Goal: Check status: Check status

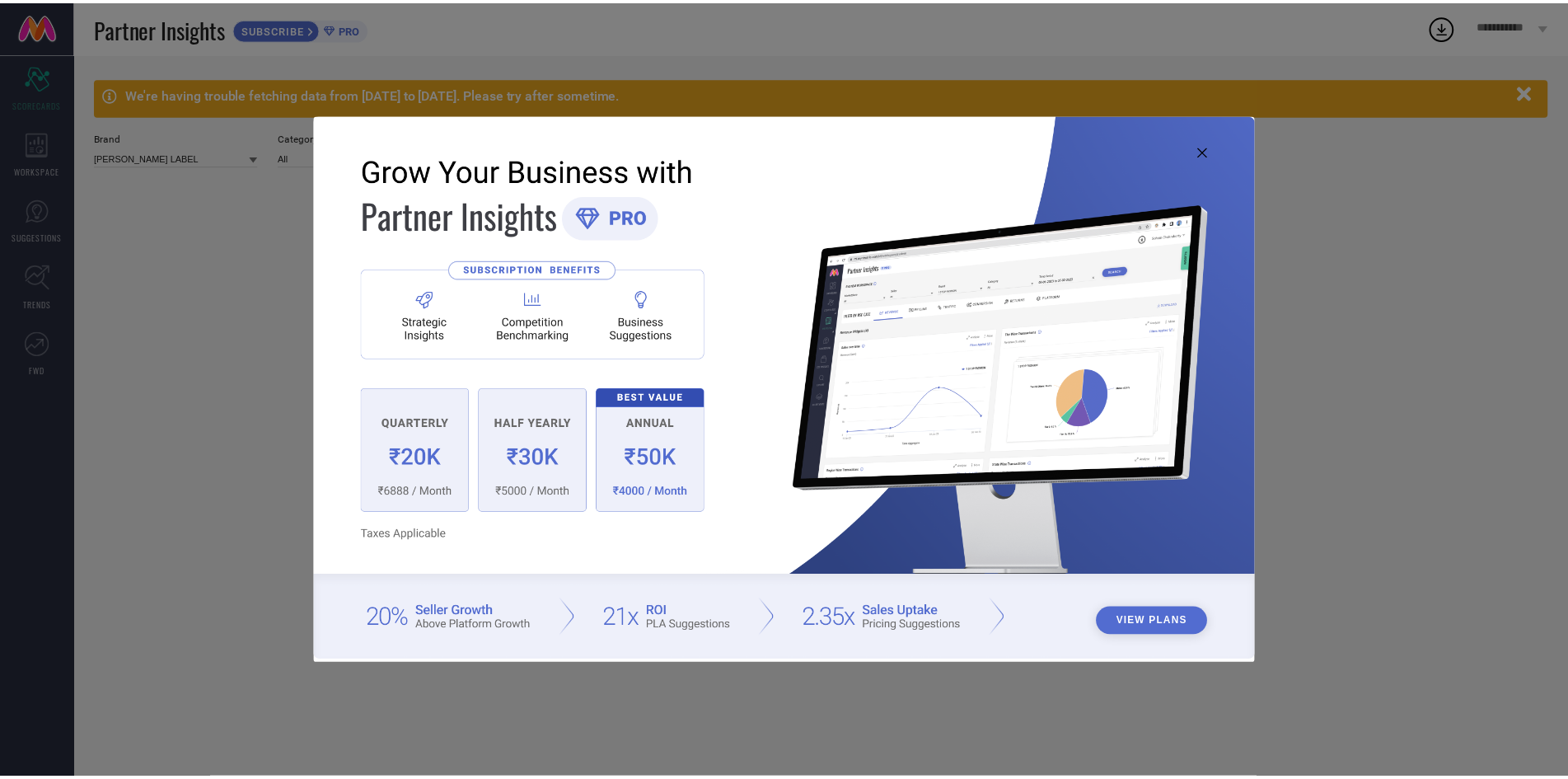
scroll to position [201, 0]
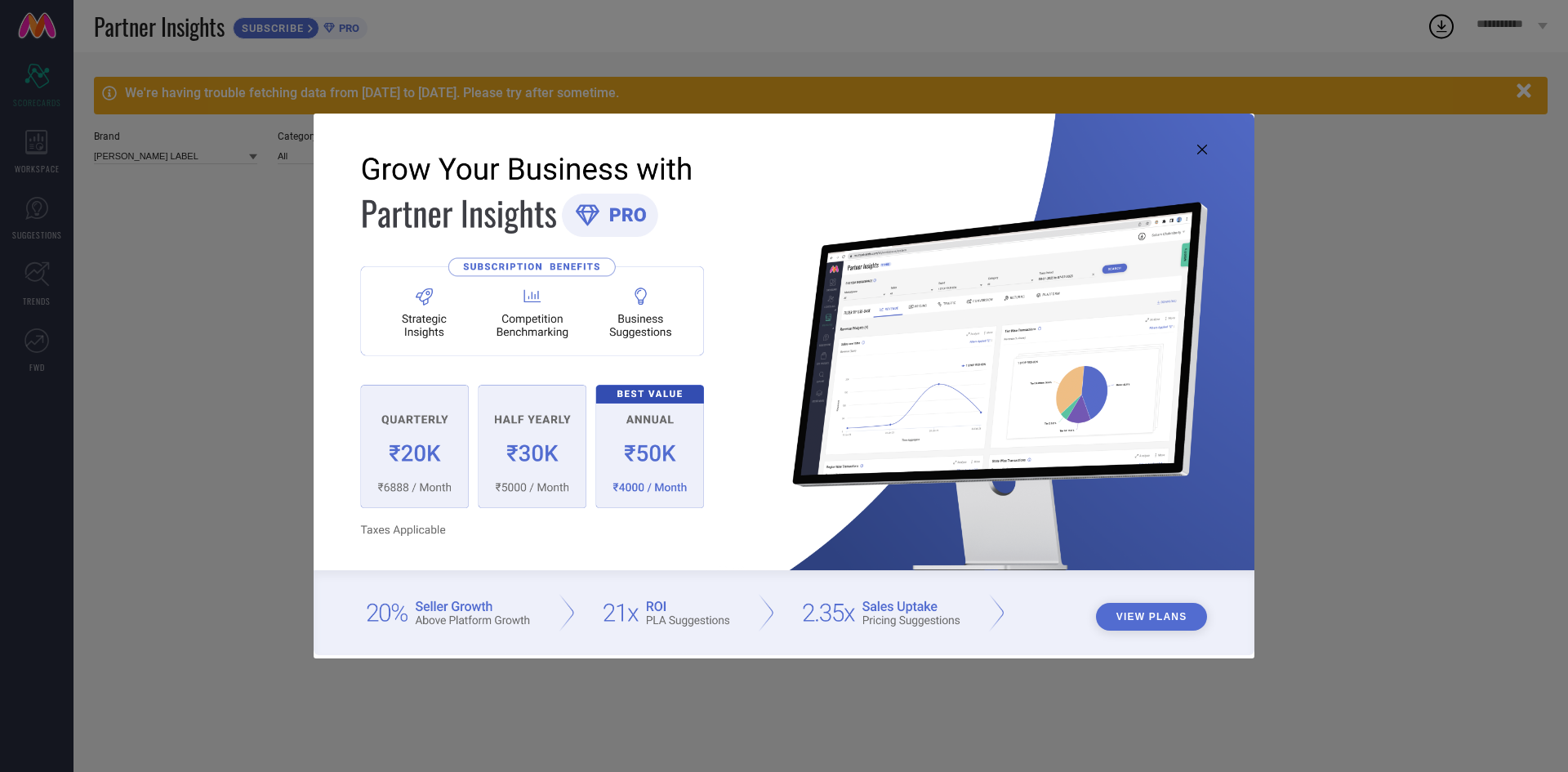
click at [1208, 147] on img at bounding box center [784, 384] width 941 height 541
click at [1207, 152] on icon at bounding box center [1202, 149] width 10 height 10
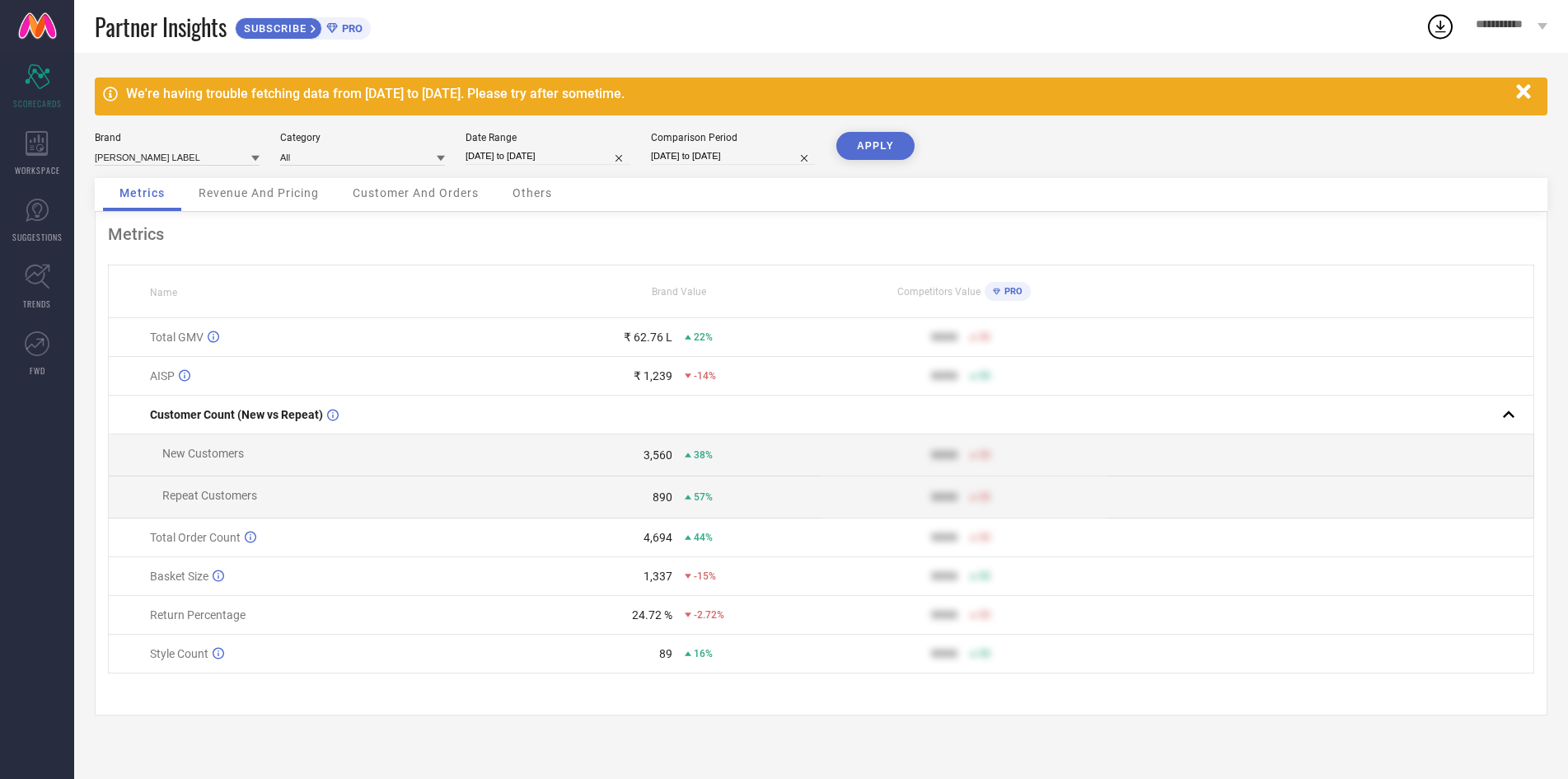
select select "5"
select select "2025"
select select "6"
select select "2025"
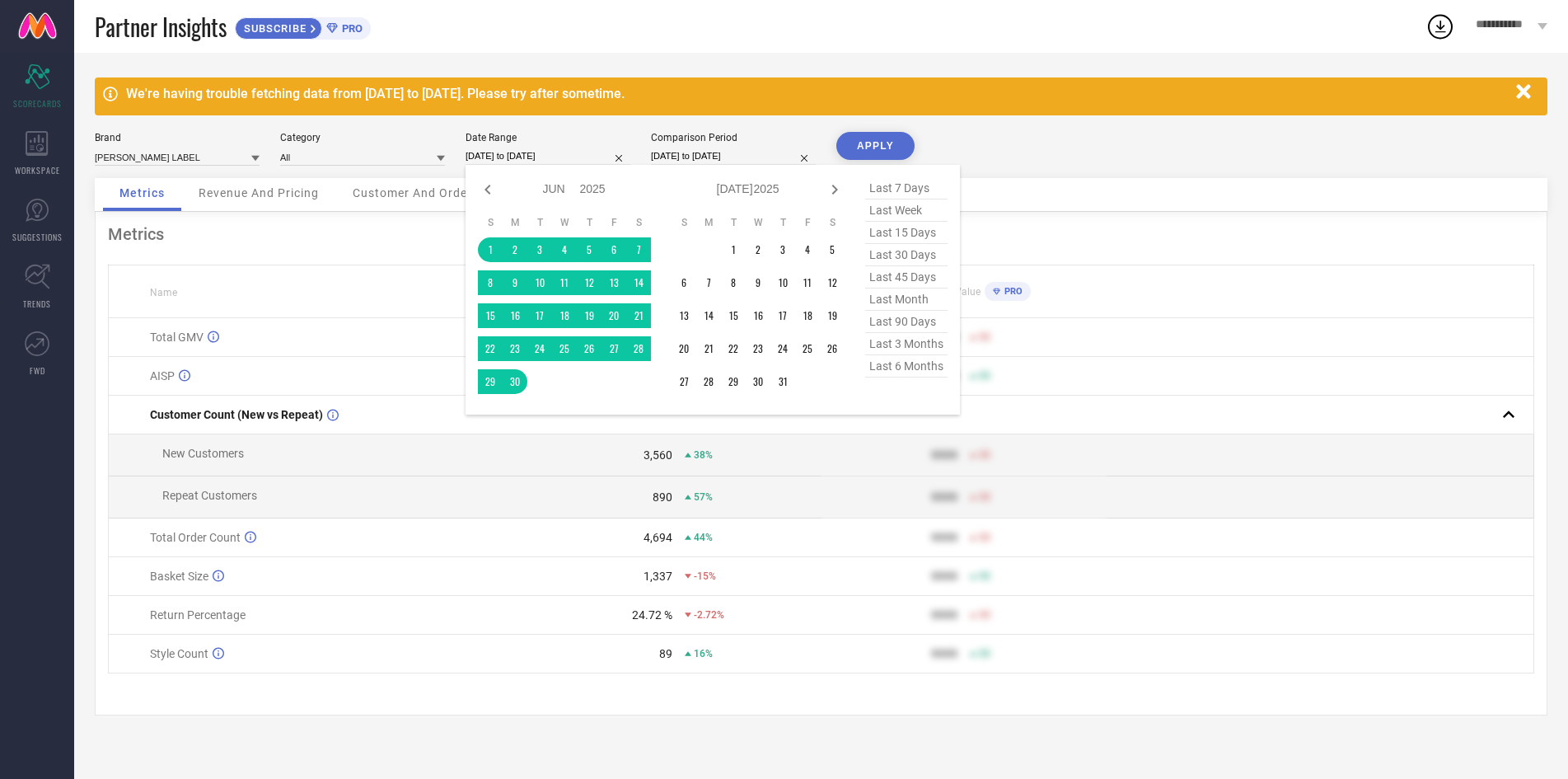
click at [535, 157] on input "[DATE] to [DATE]" at bounding box center [548, 156] width 165 height 17
click at [731, 255] on td "1" at bounding box center [733, 250] width 25 height 25
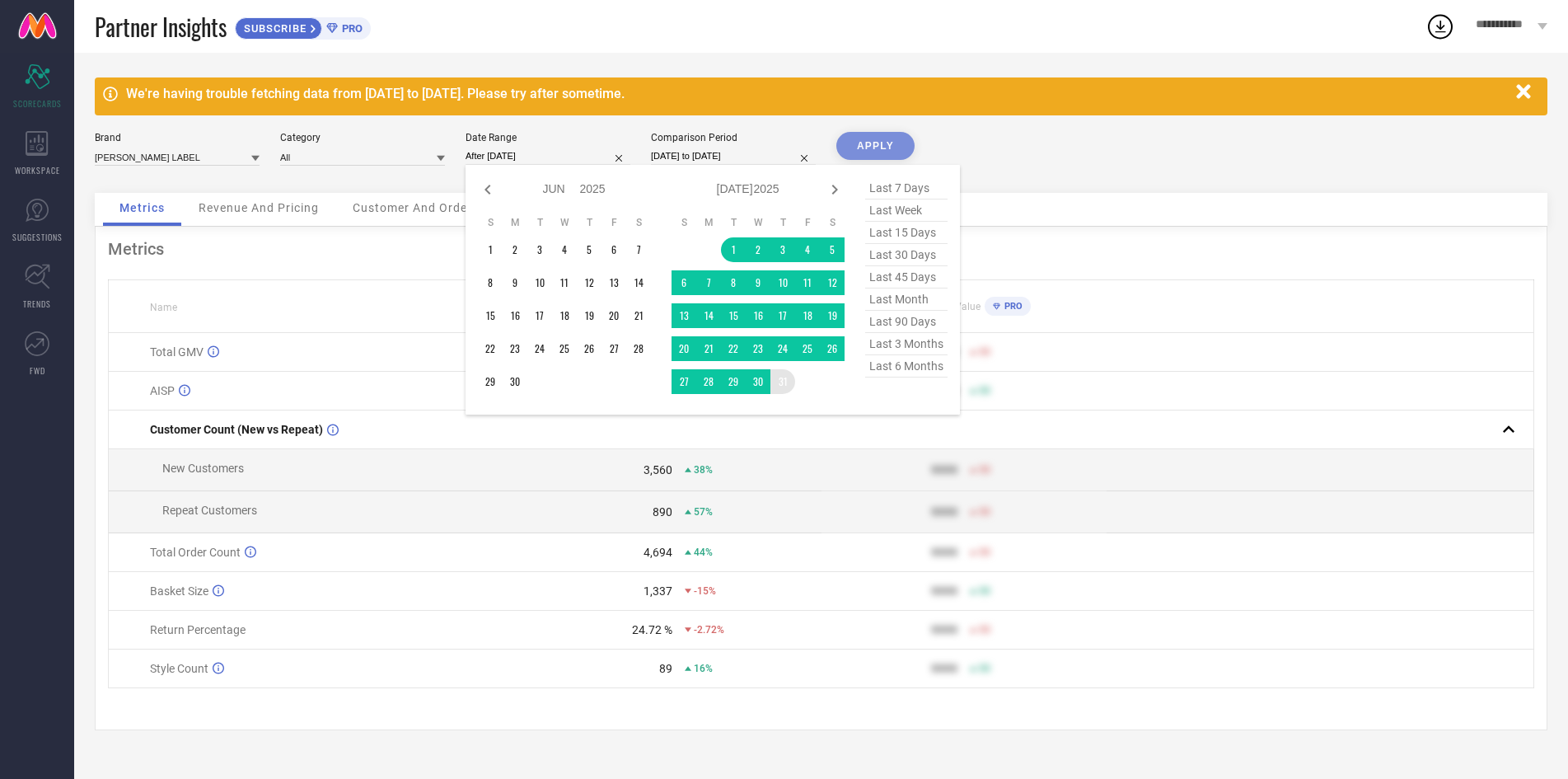
type input "[DATE] to [DATE]"
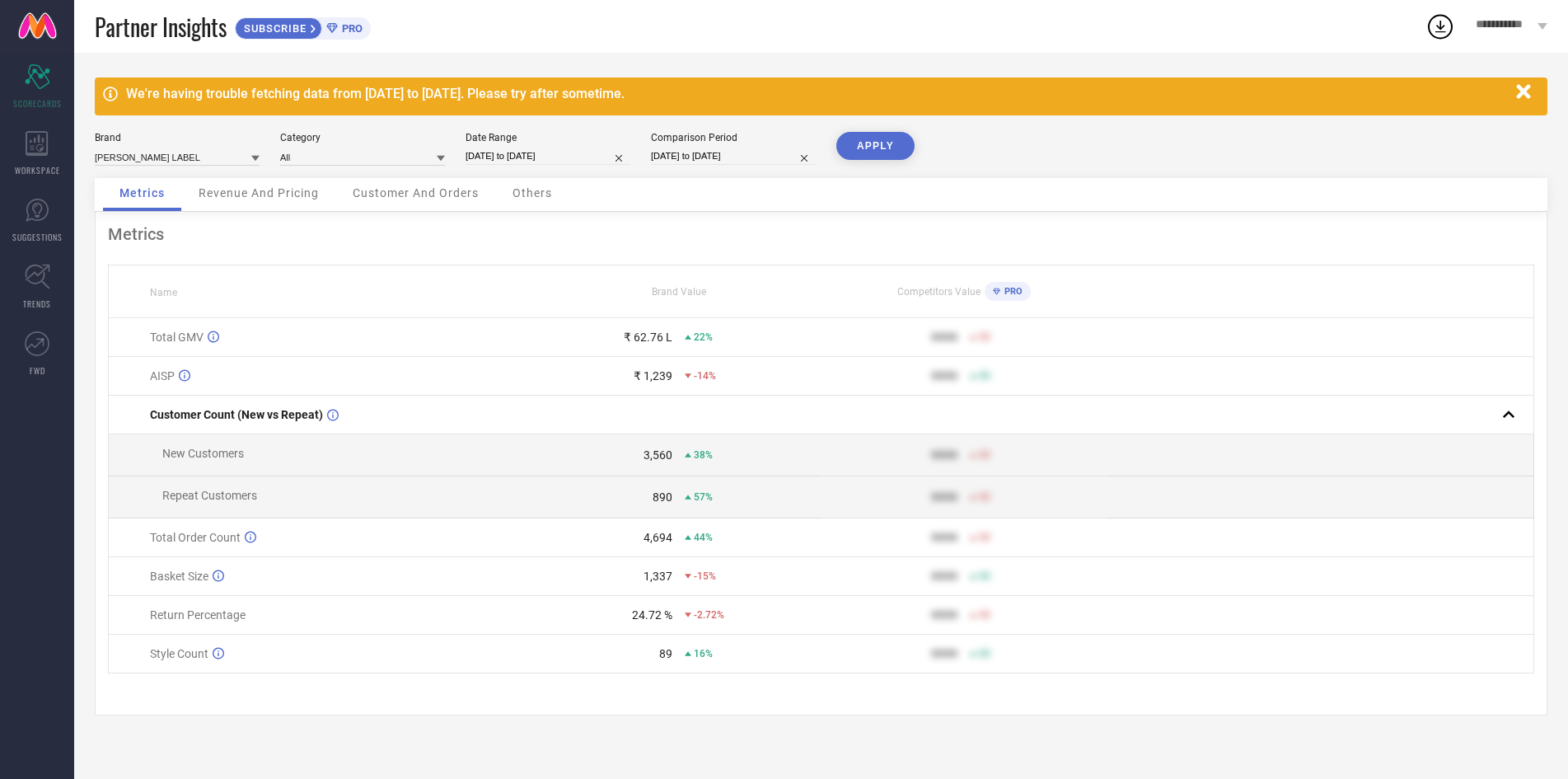
click at [874, 141] on button "APPLY" at bounding box center [875, 145] width 78 height 28
click at [507, 183] on div "Others" at bounding box center [532, 195] width 73 height 33
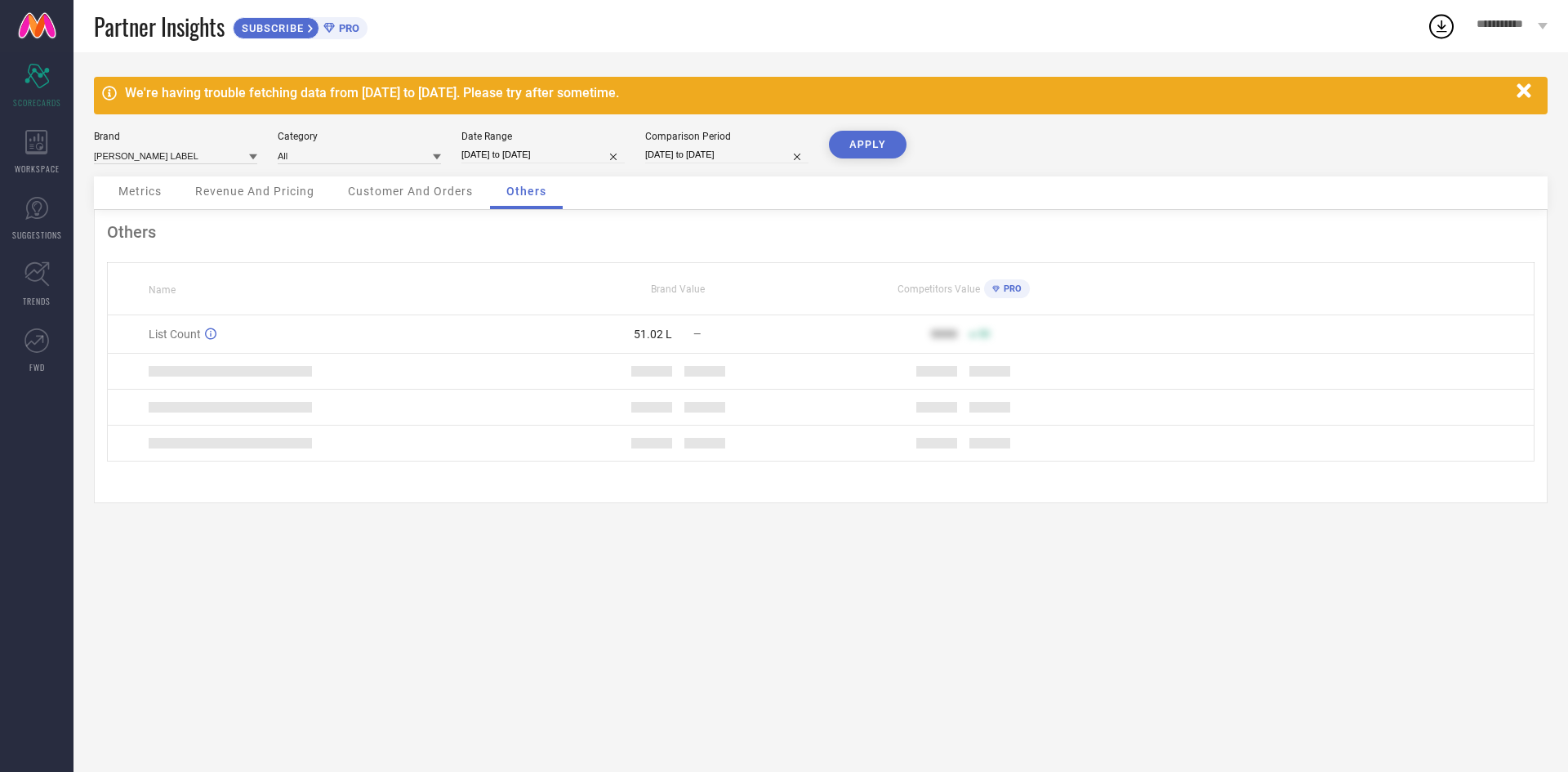
click at [521, 162] on input "[DATE] to [DATE]" at bounding box center [543, 155] width 163 height 17
select select "6"
select select "2025"
select select "7"
select select "2025"
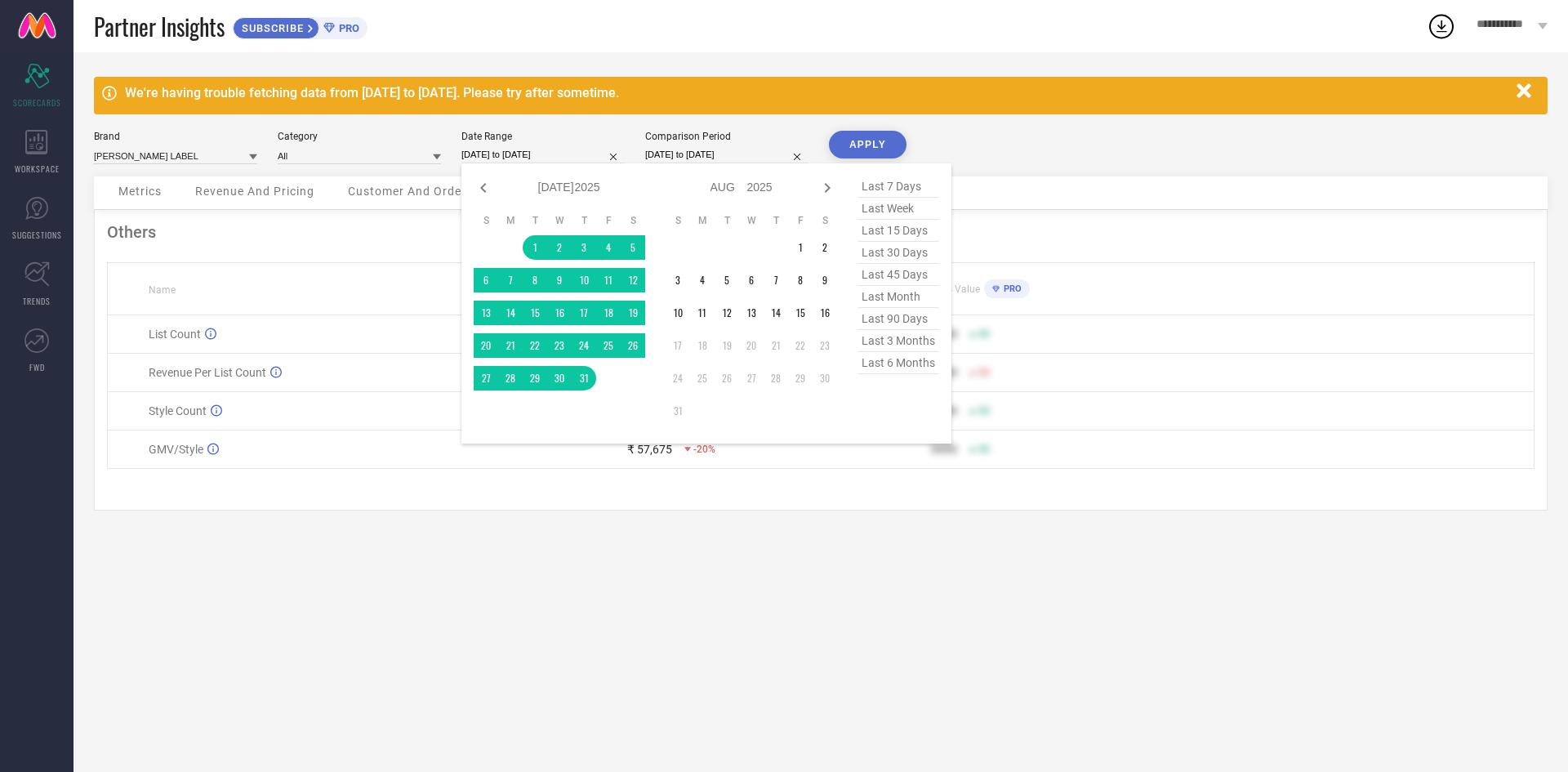
click at [152, 188] on div "Metrics" at bounding box center [139, 193] width 76 height 33
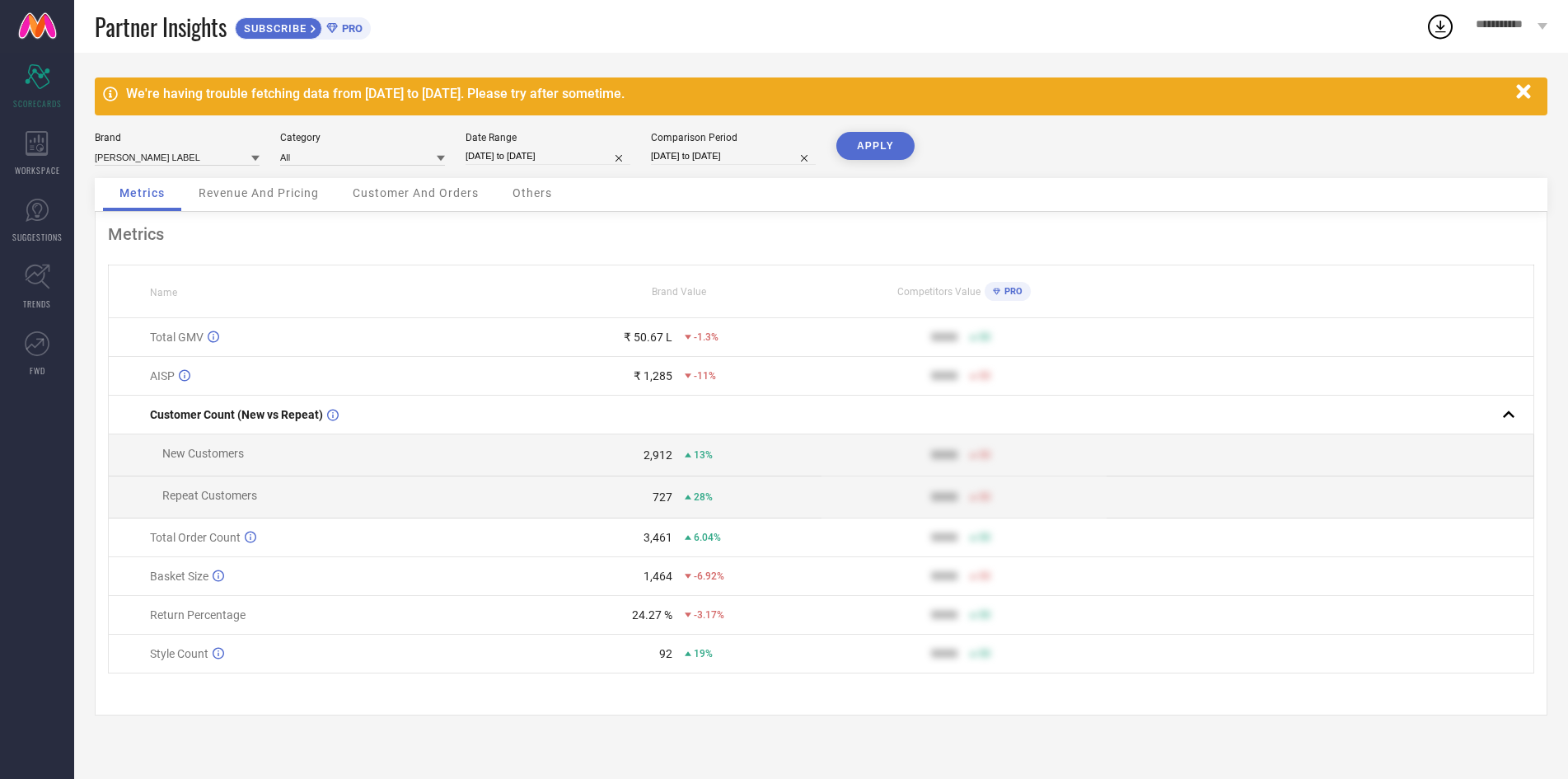
click at [526, 160] on input "[DATE] to [DATE]" at bounding box center [548, 156] width 165 height 17
select select "6"
select select "2025"
select select "7"
select select "2025"
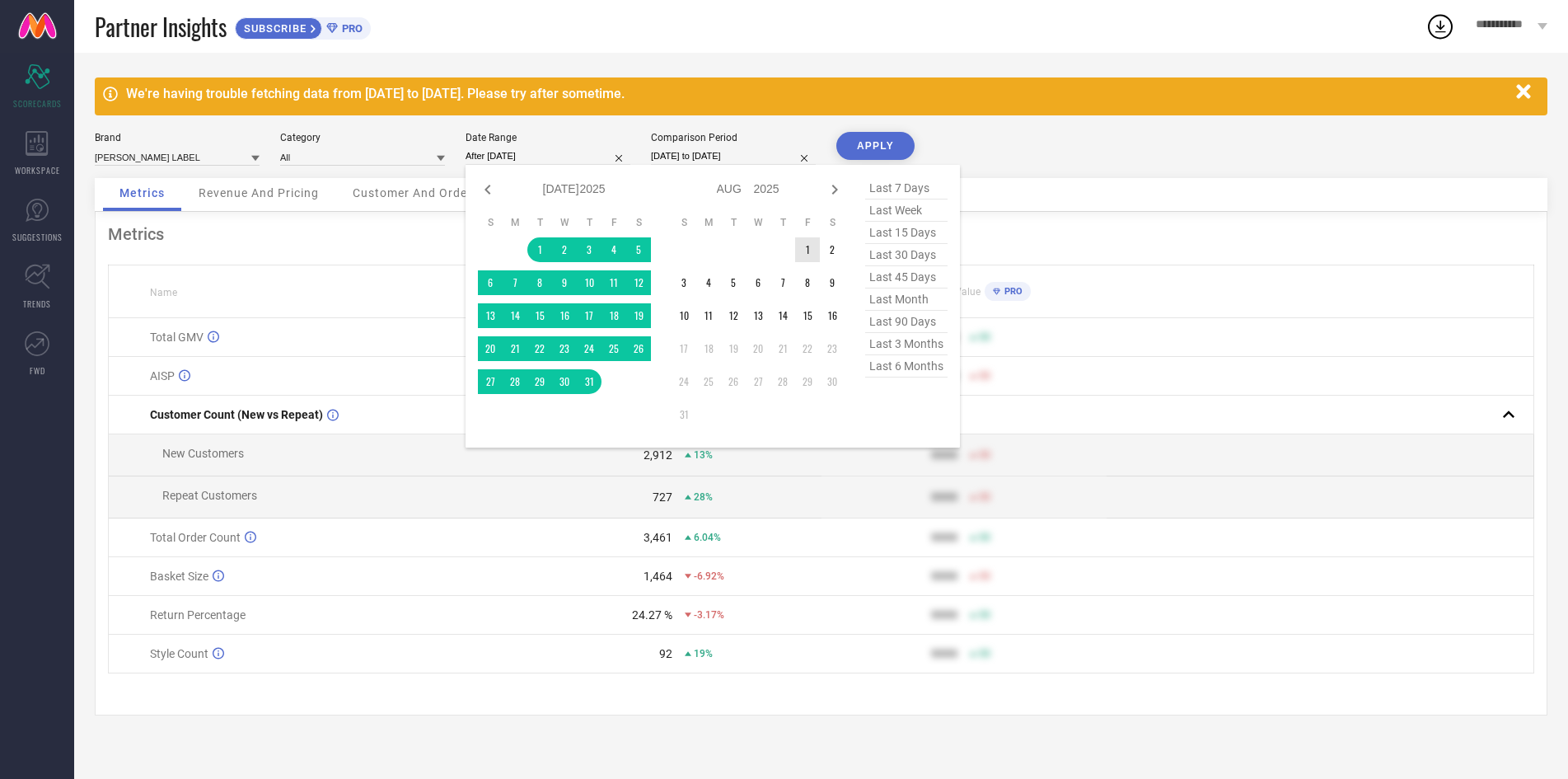
drag, startPoint x: 803, startPoint y: 250, endPoint x: 843, endPoint y: 312, distance: 73.8
click at [808, 255] on td "1" at bounding box center [808, 250] width 25 height 25
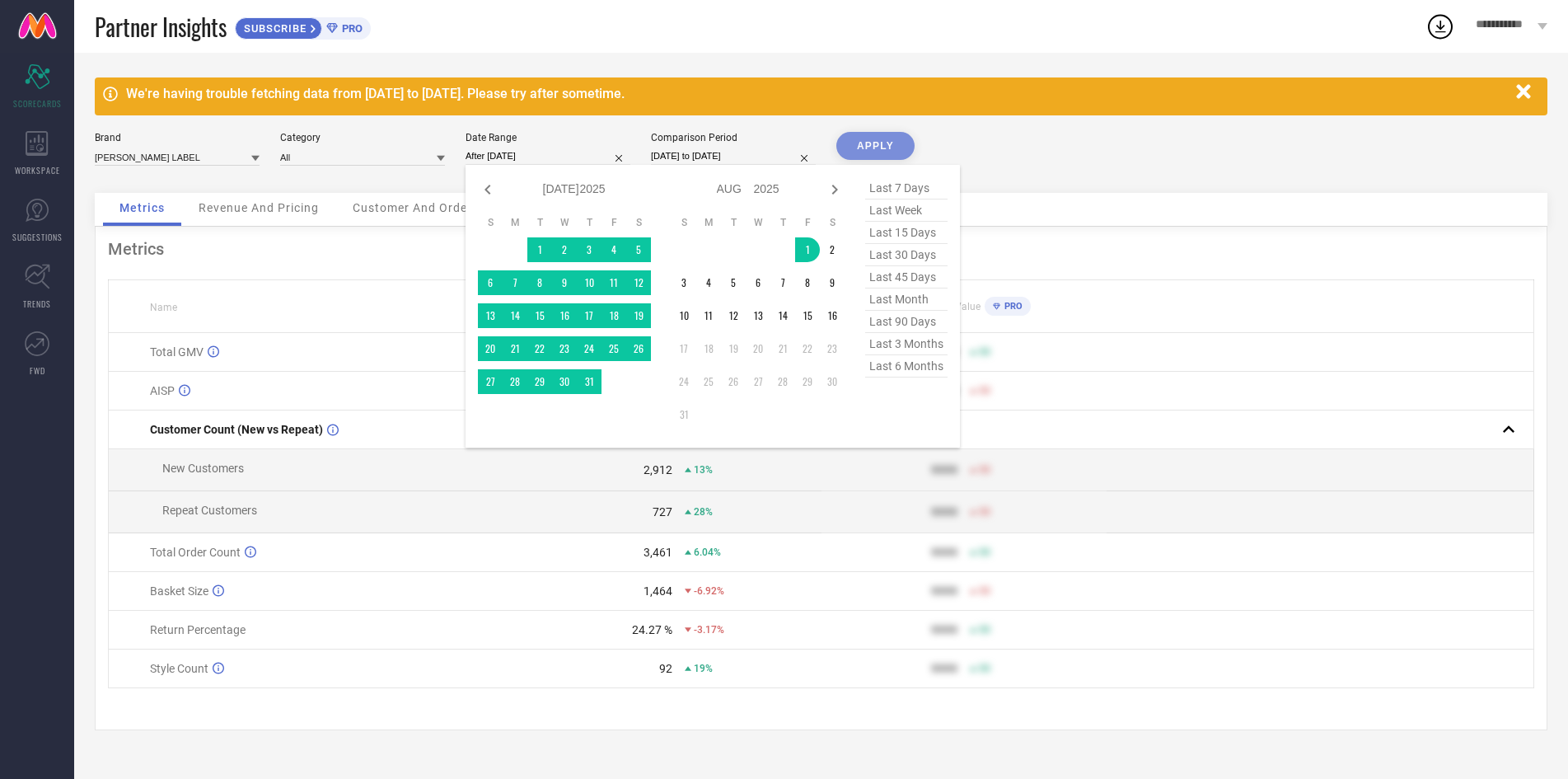
type input "[DATE] to [DATE]"
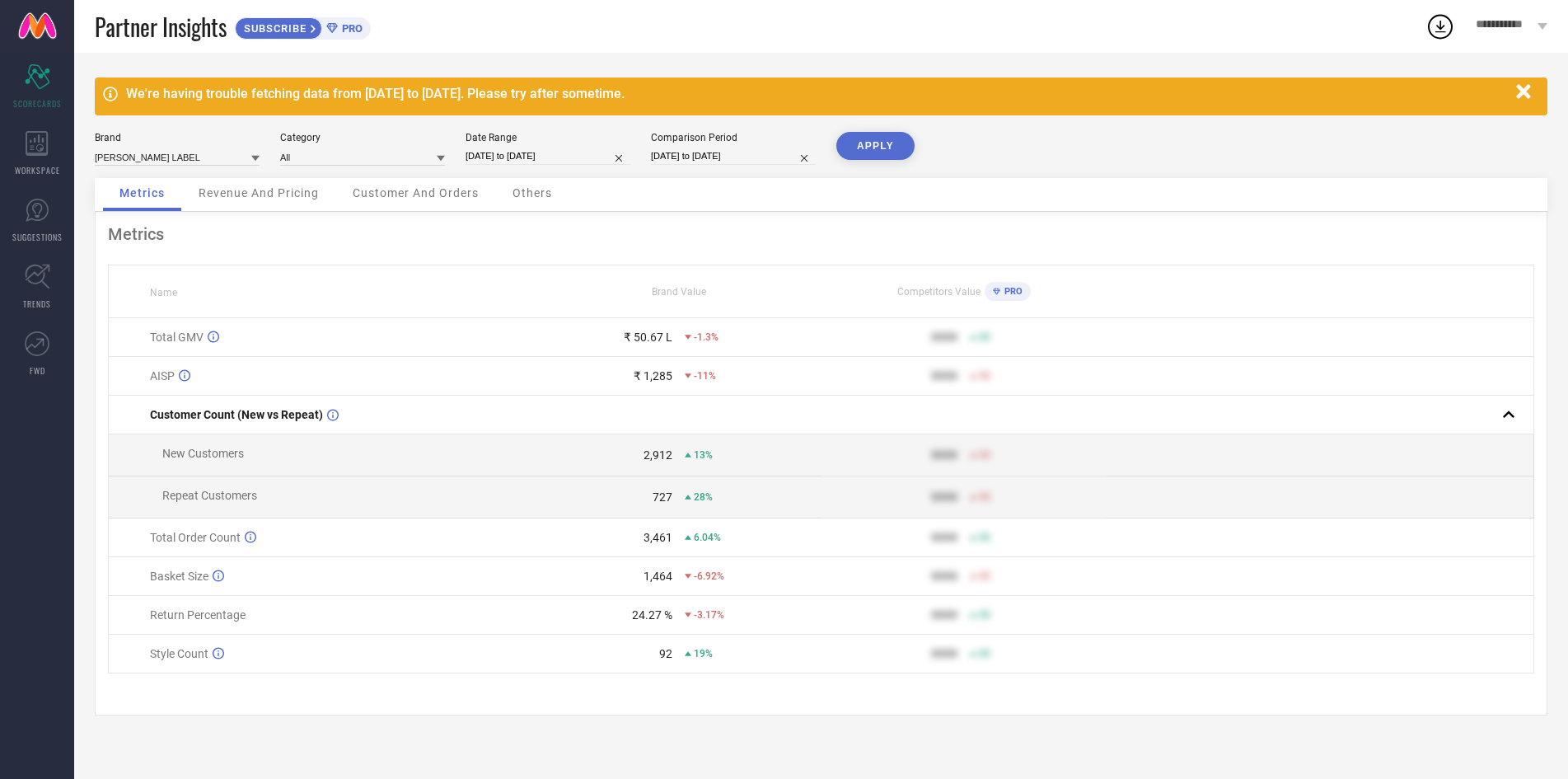
drag, startPoint x: 834, startPoint y: 318, endPoint x: 910, endPoint y: 154, distance: 180.8
drag, startPoint x: 906, startPoint y: 133, endPoint x: 893, endPoint y: 139, distance: 14.3
click at [905, 132] on div "APPLY" at bounding box center [875, 154] width 78 height 46
click at [891, 141] on button "APPLY" at bounding box center [875, 145] width 78 height 28
drag, startPoint x: 624, startPoint y: 675, endPoint x: 676, endPoint y: 664, distance: 53.2
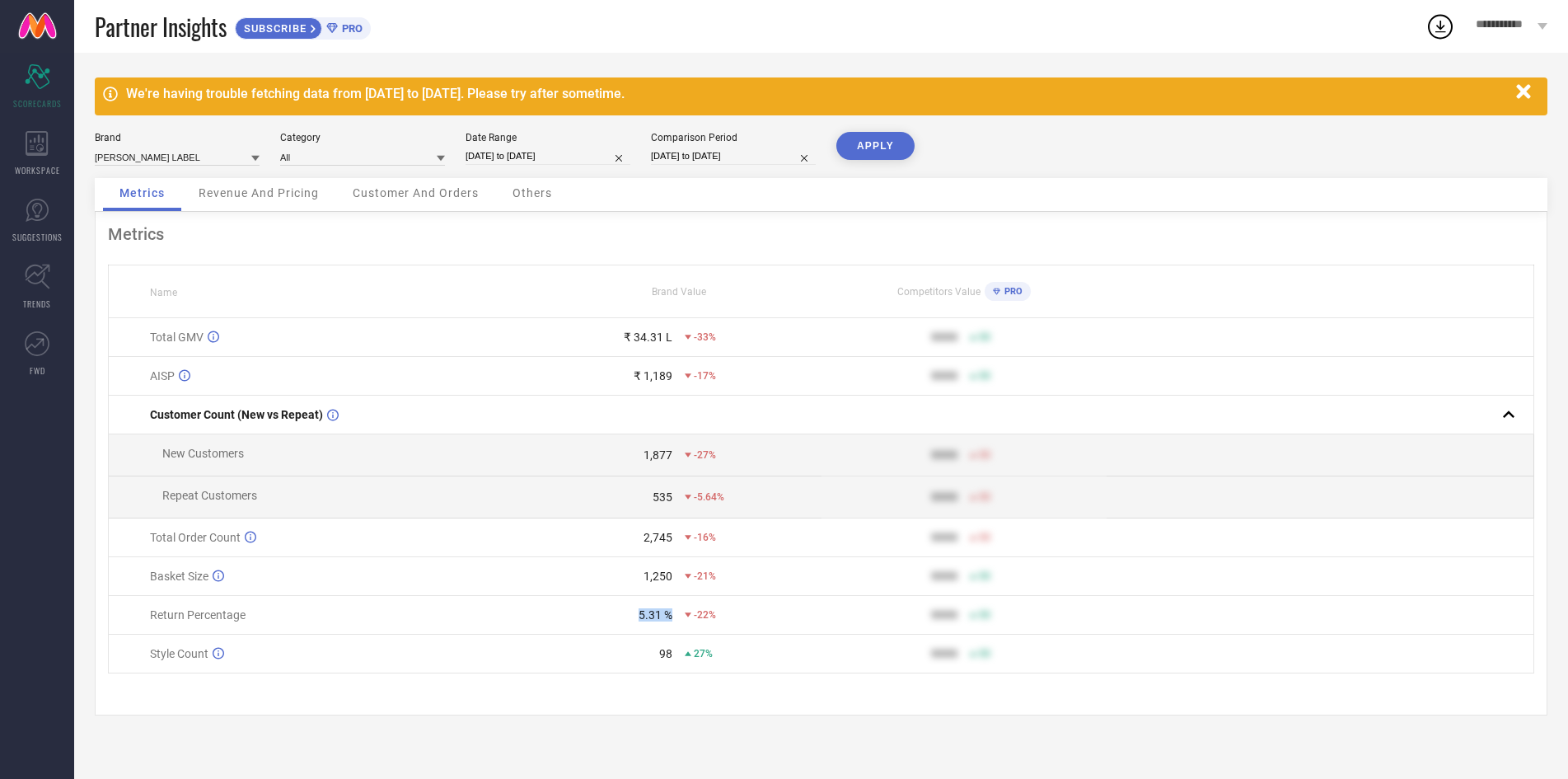
type textarea "5.31 %"
click at [676, 621] on div "5.31 % -22%" at bounding box center [679, 614] width 283 height 13
